Goal: Information Seeking & Learning: Understand process/instructions

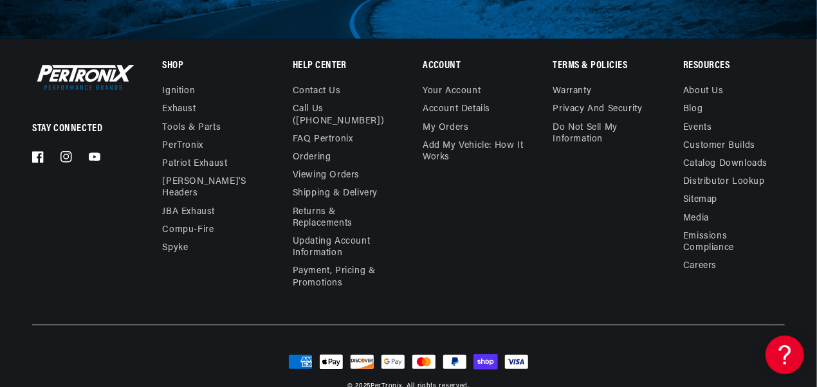
scroll to position [4119, 0]
click at [314, 219] on link "Returns & Replacements" at bounding box center [338, 218] width 91 height 30
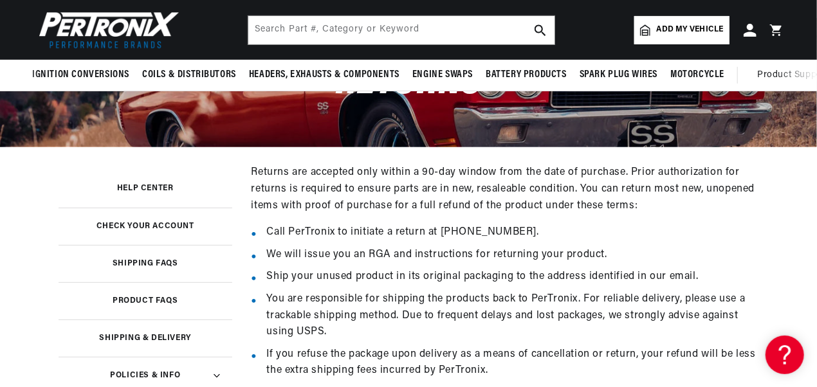
scroll to position [0, 201]
